Goal: Information Seeking & Learning: Learn about a topic

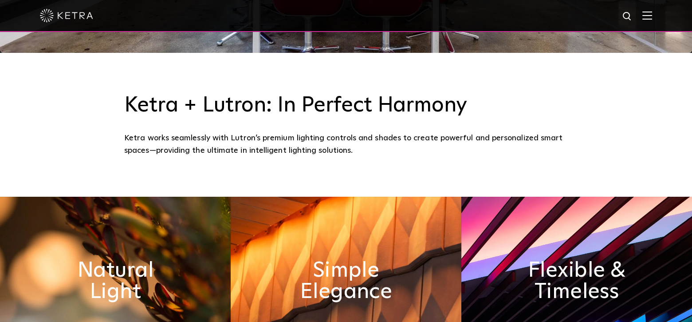
scroll to position [266, 0]
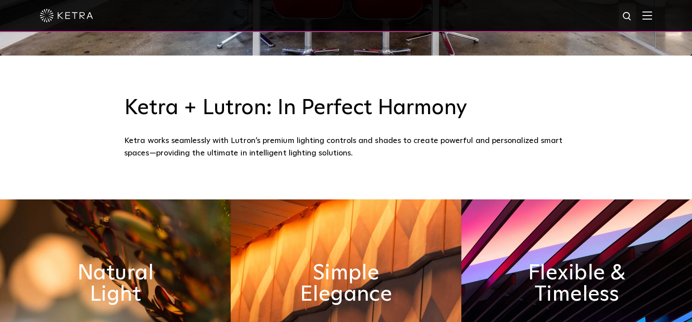
click at [652, 17] on img at bounding box center [648, 15] width 10 height 8
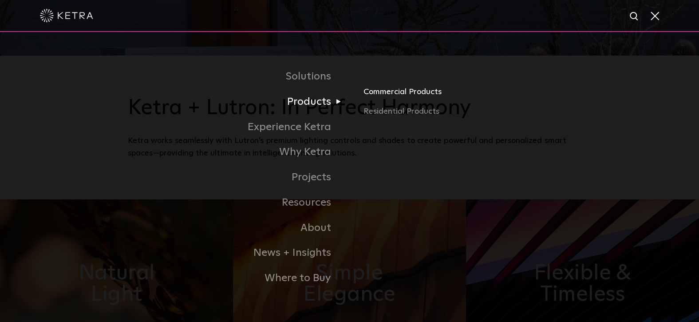
click at [371, 89] on link "Commercial Products" at bounding box center [468, 96] width 208 height 20
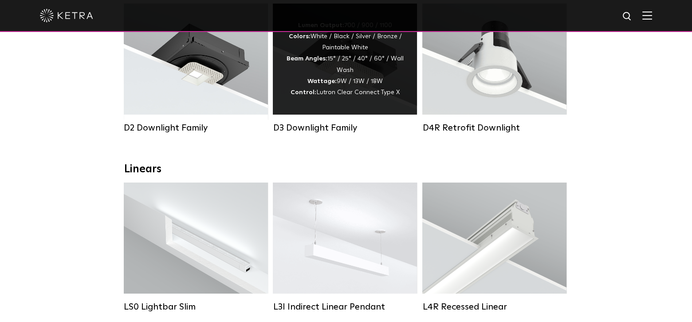
scroll to position [222, 0]
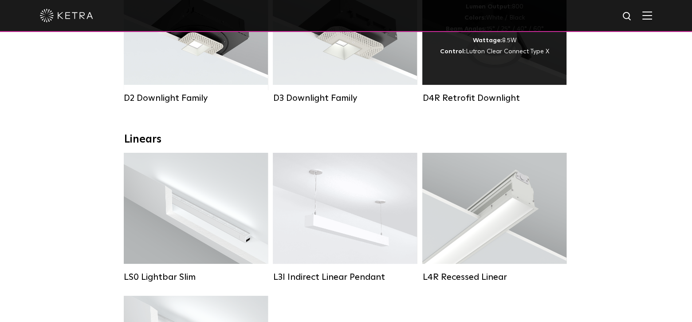
click at [483, 66] on div "Lumen Output: 800 Colors: White / Black Beam Angles: 15° / 25° / 40° / 60° Watt…" at bounding box center [495, 29] width 144 height 111
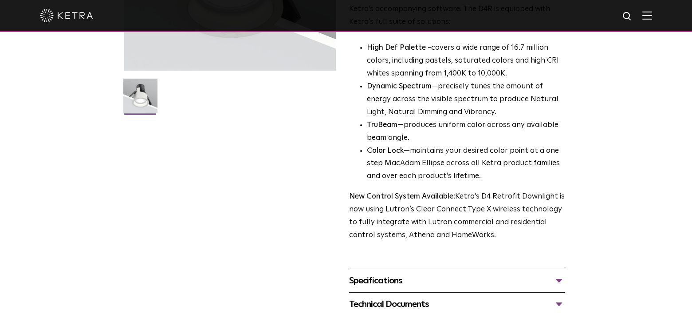
scroll to position [222, 0]
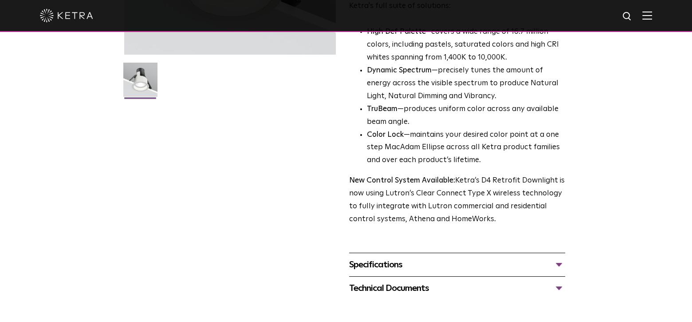
click at [556, 265] on div "Specifications" at bounding box center [457, 264] width 216 height 14
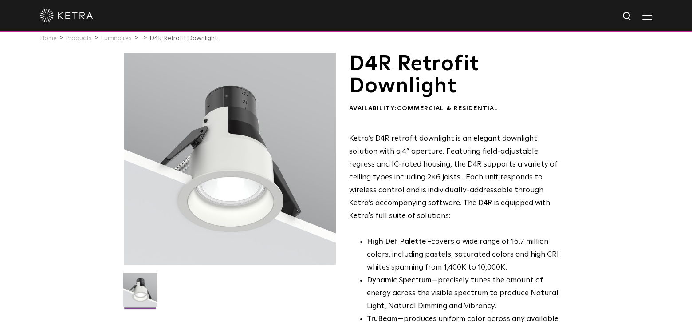
scroll to position [0, 0]
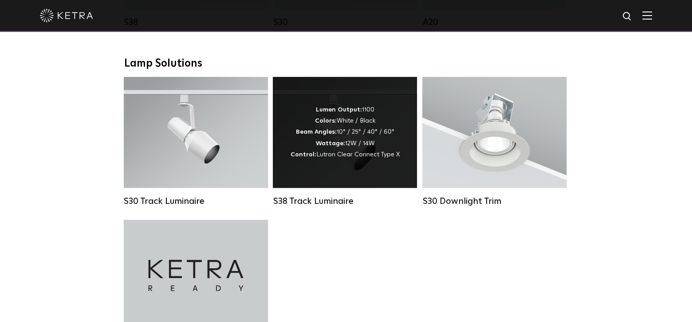
scroll to position [799, 0]
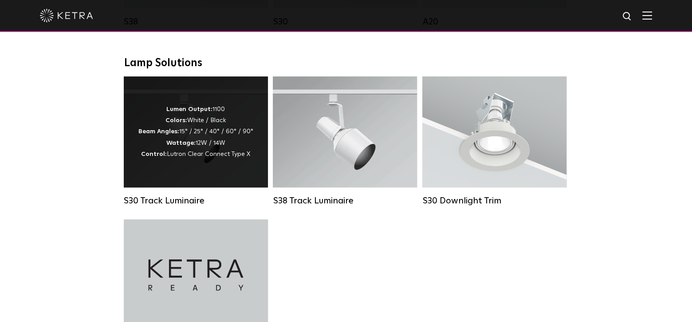
click at [196, 160] on div "Lumen Output: 1100 Colors: White / Black Beam Angles: 15° / 25° / 40° / 60° / 9…" at bounding box center [195, 132] width 115 height 56
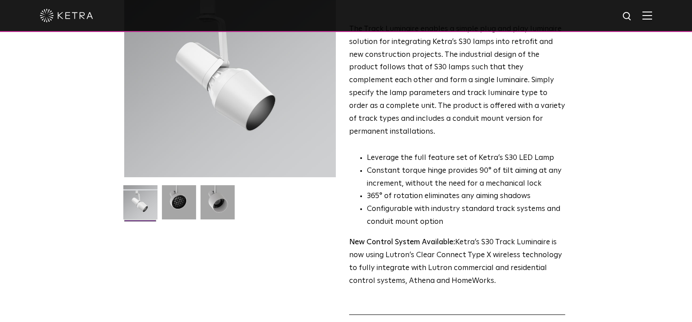
scroll to position [178, 0]
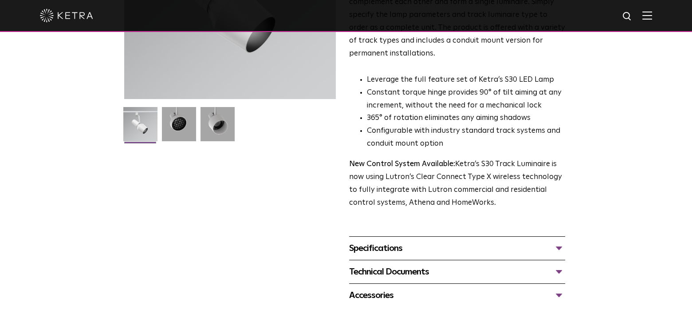
click at [376, 241] on div "Specifications" at bounding box center [457, 248] width 216 height 14
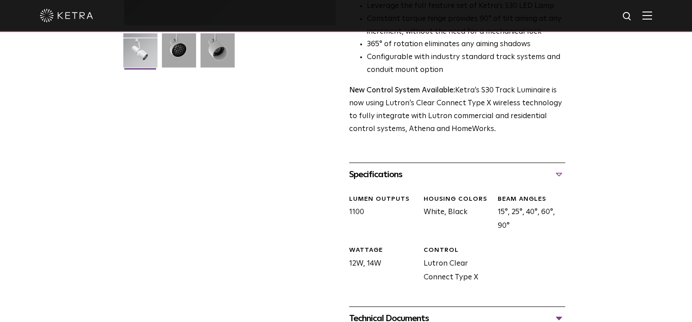
scroll to position [355, 0]
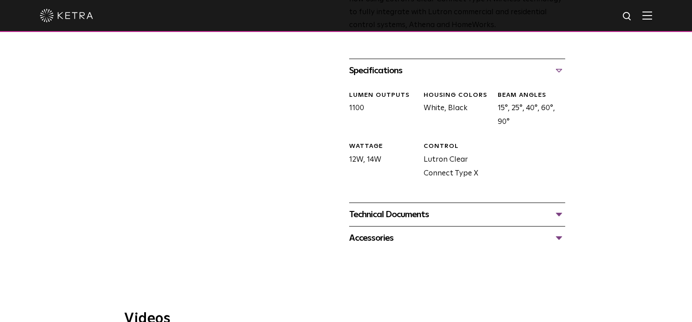
click at [378, 207] on div "Technical Documents" at bounding box center [457, 214] width 216 height 14
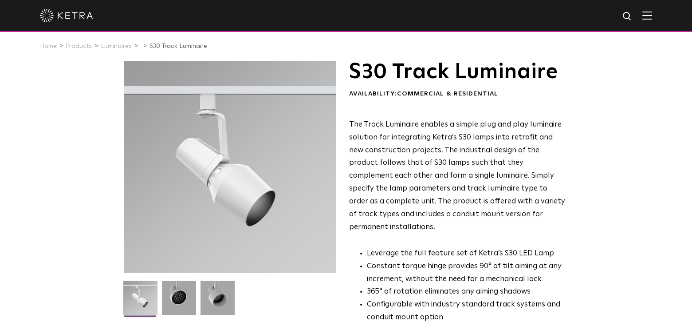
scroll to position [0, 0]
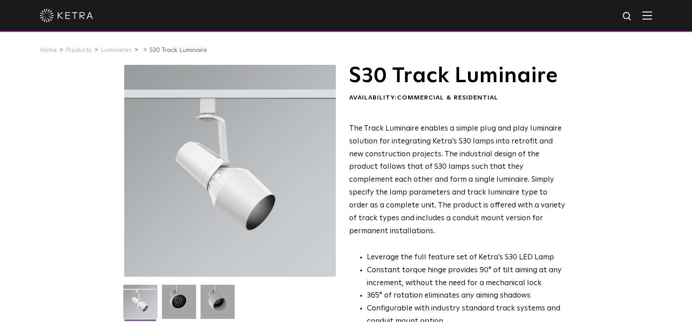
click at [647, 12] on div at bounding box center [346, 15] width 613 height 31
click at [652, 13] on img at bounding box center [648, 15] width 10 height 8
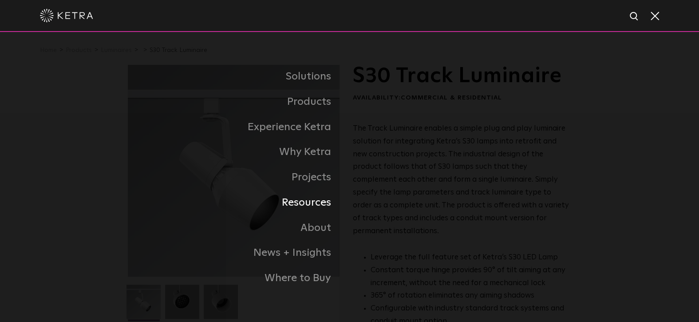
click at [293, 203] on link "Resources" at bounding box center [239, 202] width 222 height 25
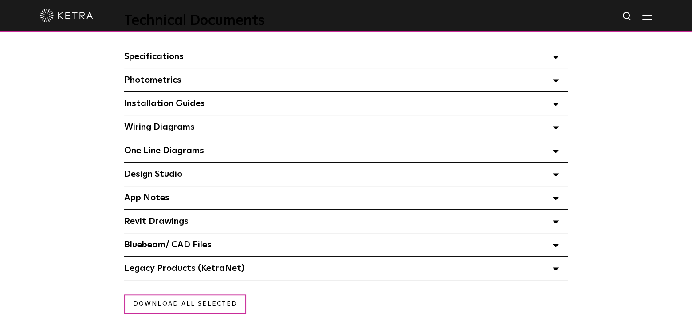
scroll to position [666, 0]
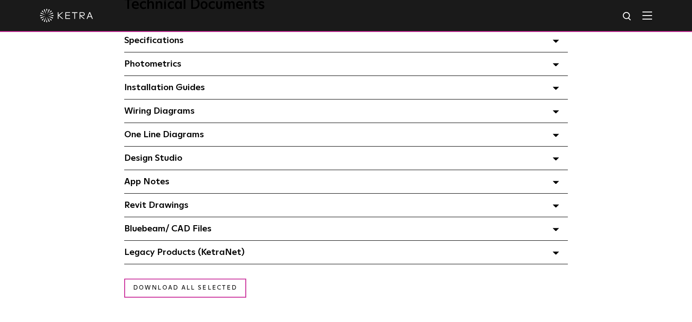
click at [632, 17] on img at bounding box center [627, 16] width 11 height 11
type input "leed"
click at [600, 10] on button "Search" at bounding box center [606, 16] width 13 height 13
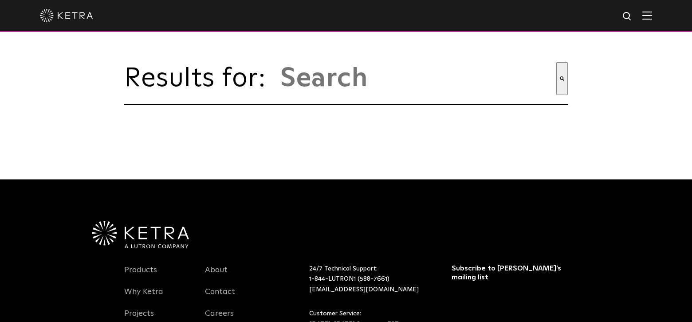
type input "leed"
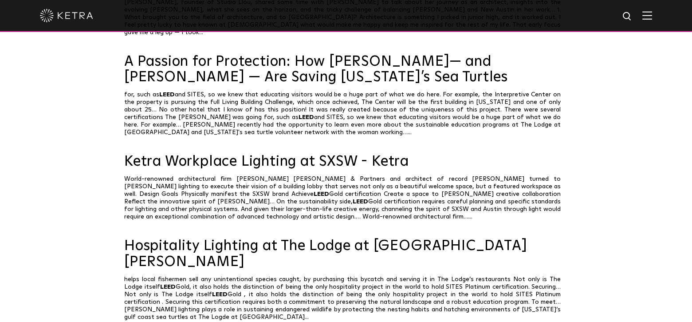
scroll to position [178, 0]
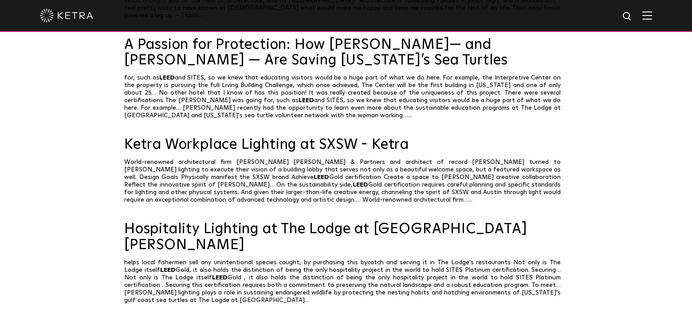
click at [633, 16] on img at bounding box center [627, 16] width 11 height 11
type input "l"
type input "ul"
click at [602, 10] on button "Search" at bounding box center [608, 16] width 13 height 13
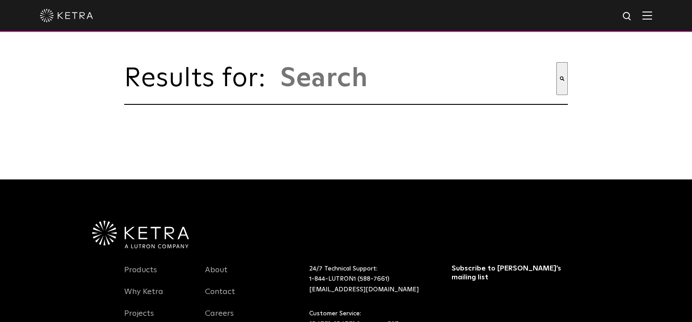
type input "ul"
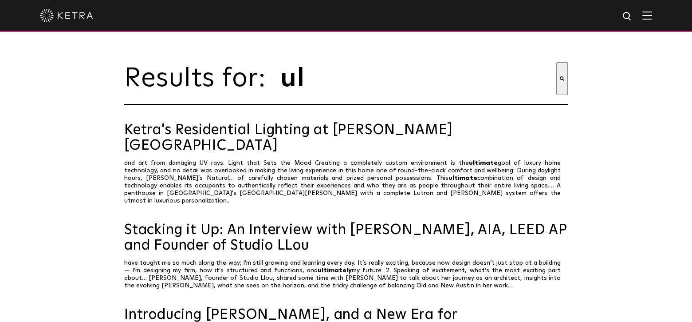
click at [652, 15] on img at bounding box center [648, 15] width 10 height 8
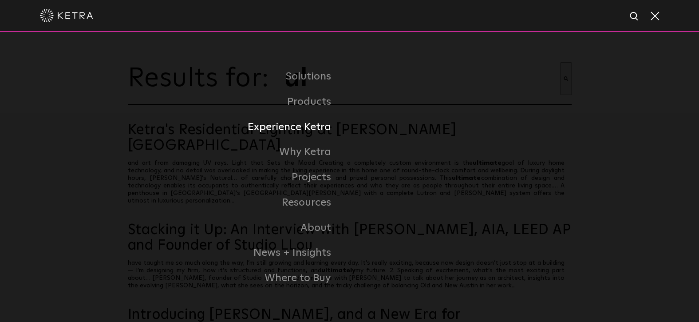
click at [305, 130] on link "Experience Ketra" at bounding box center [239, 127] width 222 height 25
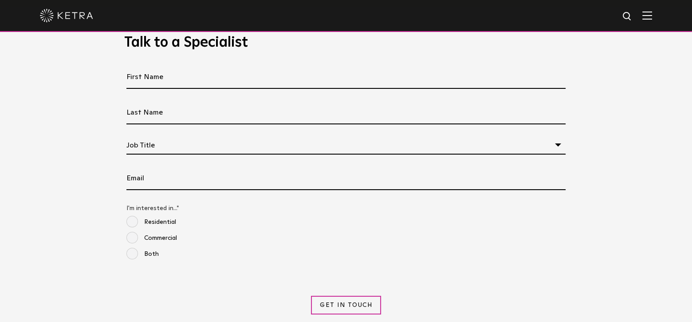
scroll to position [888, 0]
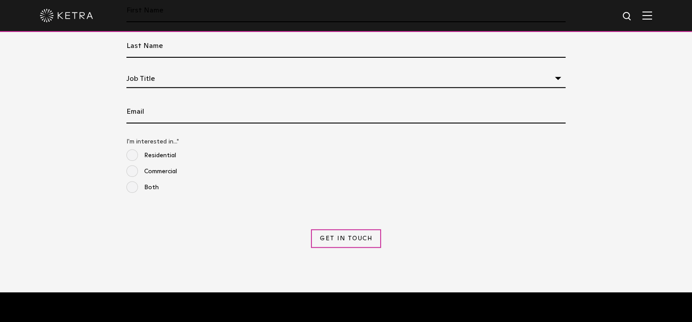
click at [652, 18] on img at bounding box center [648, 15] width 10 height 8
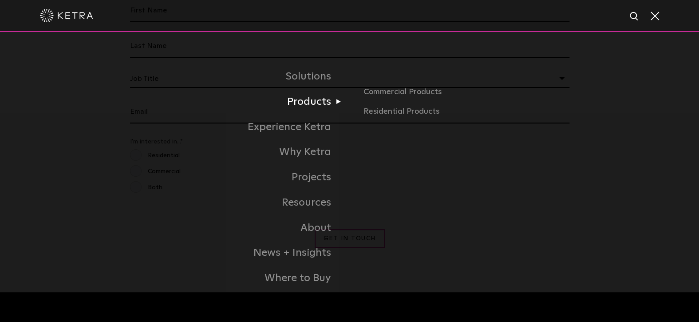
click at [294, 107] on link "Products" at bounding box center [239, 101] width 222 height 25
